Goal: Task Accomplishment & Management: Use online tool/utility

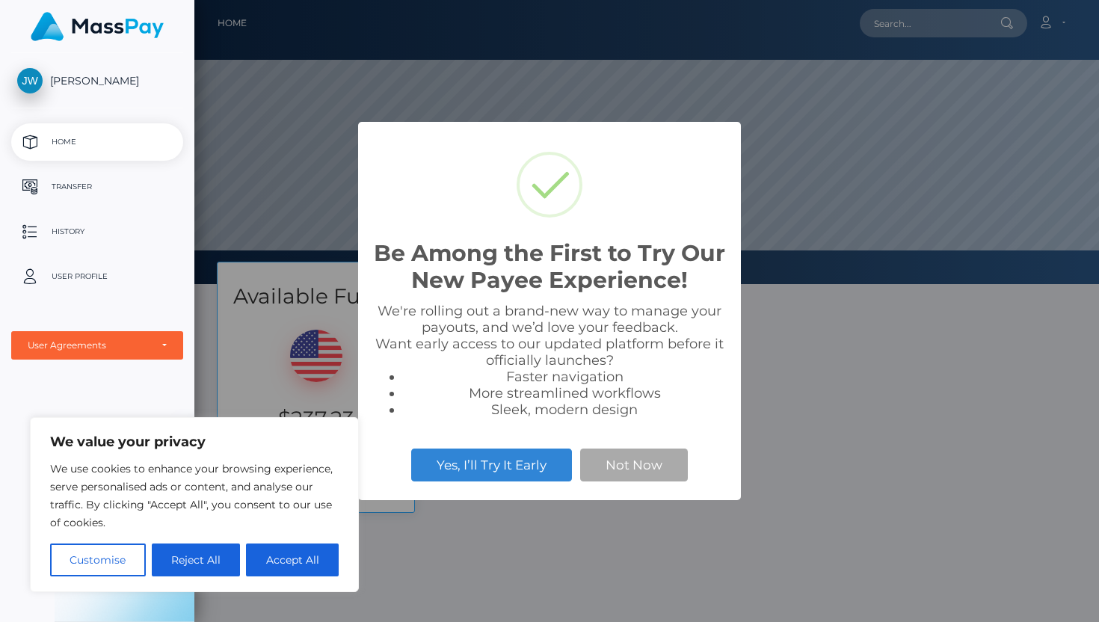
scroll to position [284, 905]
click at [416, 590] on div "Be Among the First to Try Our New Payee Experience! × We're rolling out a brand…" at bounding box center [549, 311] width 1099 height 622
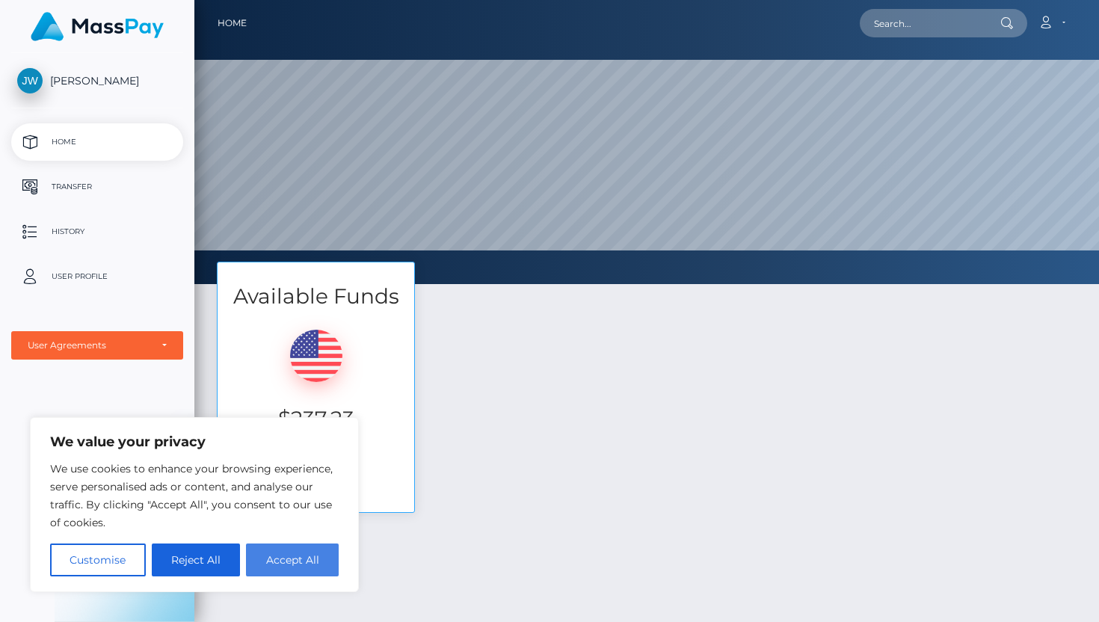
click at [296, 561] on button "Accept All" at bounding box center [292, 560] width 93 height 33
checkbox input "true"
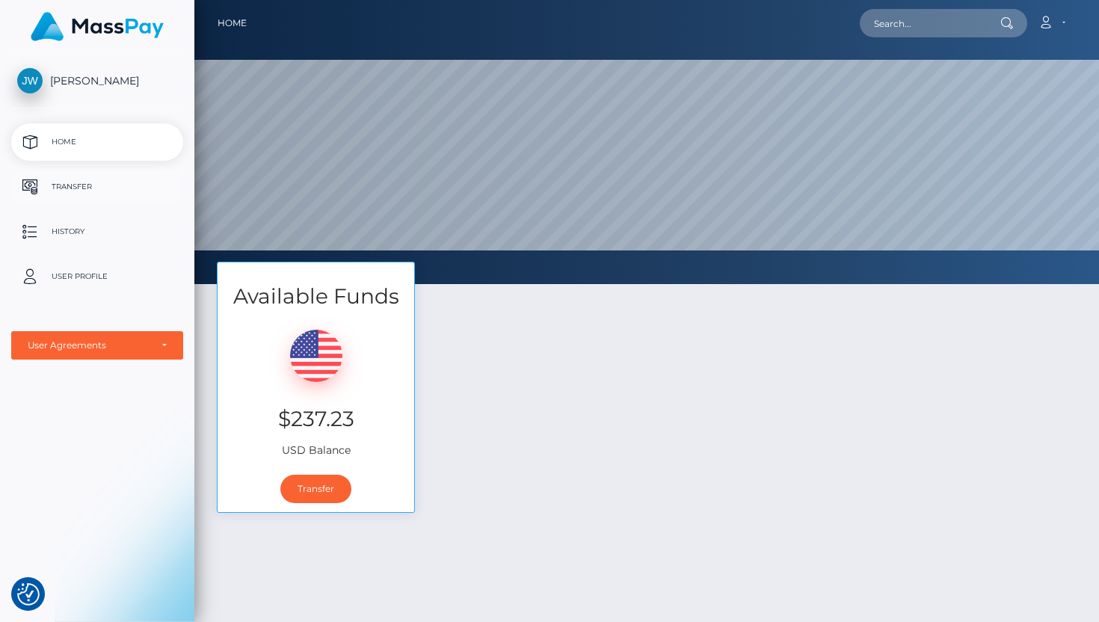
click at [88, 184] on p "Transfer" at bounding box center [97, 187] width 160 height 22
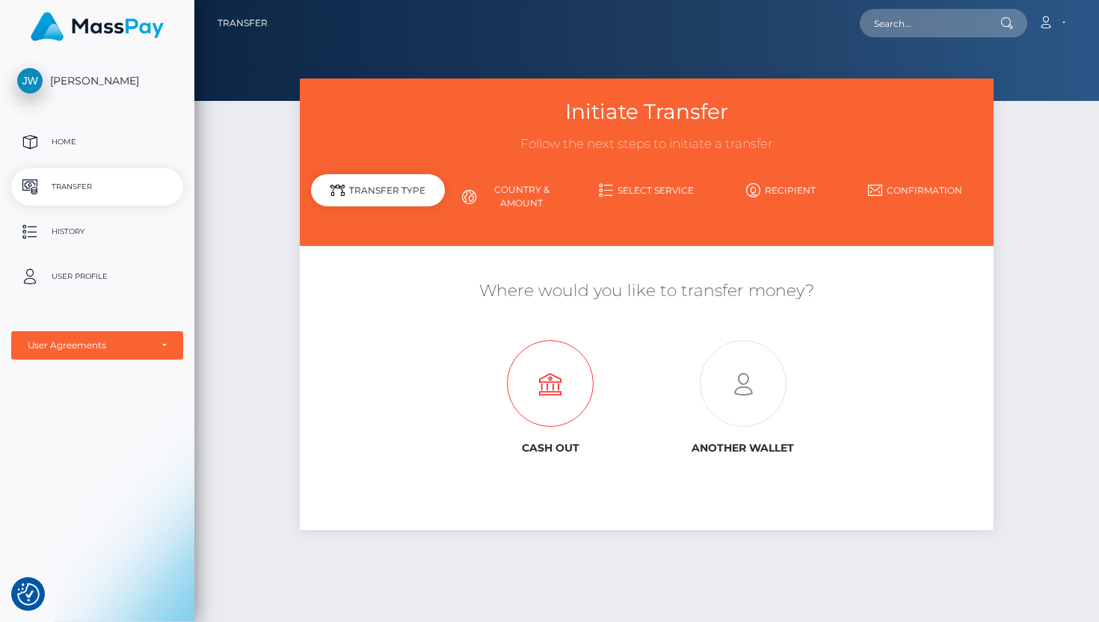
click at [564, 382] on icon at bounding box center [550, 384] width 193 height 87
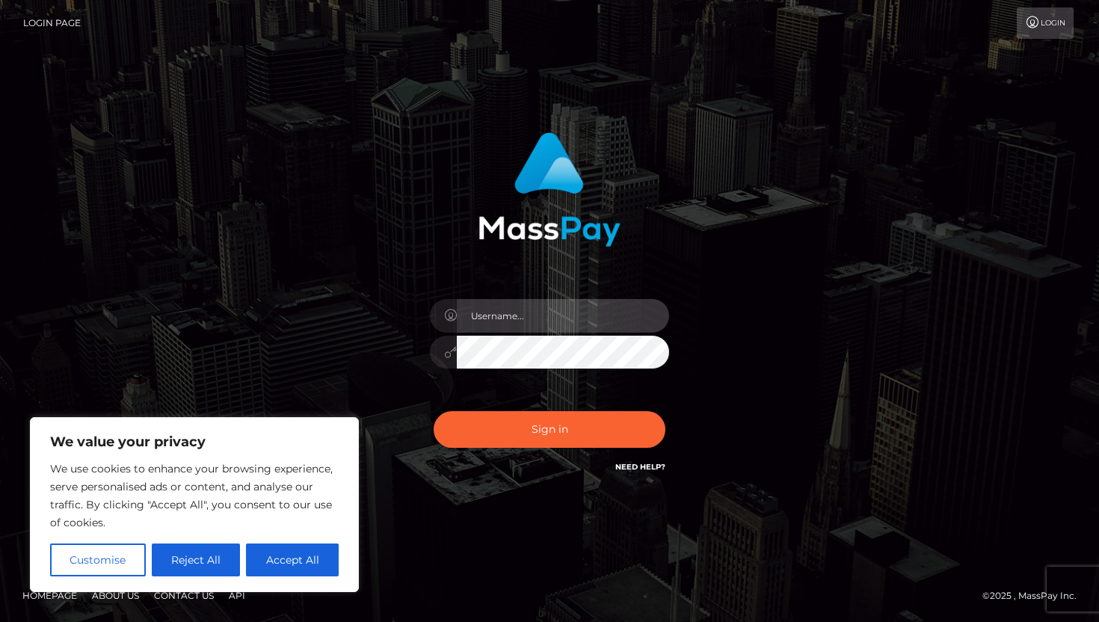
click at [550, 319] on input "text" at bounding box center [563, 316] width 212 height 34
type input "therealjustinwebber@gmail.com"
click at [434, 411] on button "Sign in" at bounding box center [550, 429] width 232 height 37
